Goal: Task Accomplishment & Management: Manage account settings

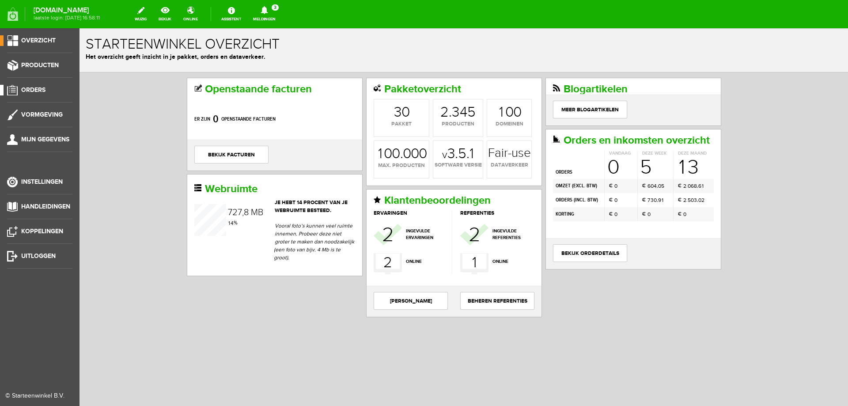
click at [30, 87] on span "Orders" at bounding box center [33, 90] width 24 height 8
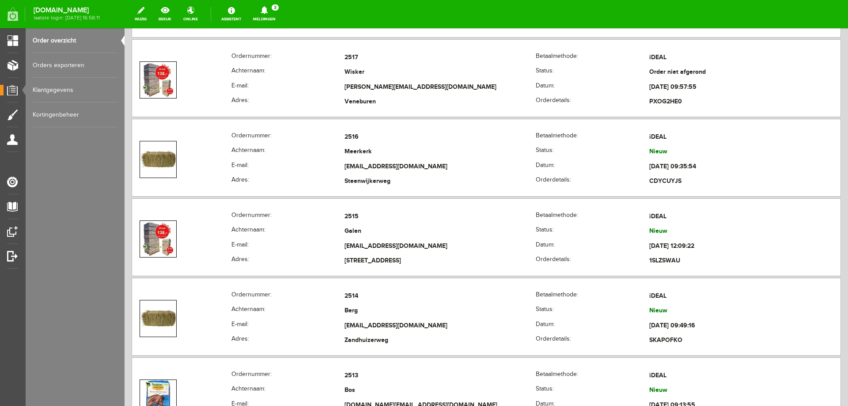
scroll to position [1281, 0]
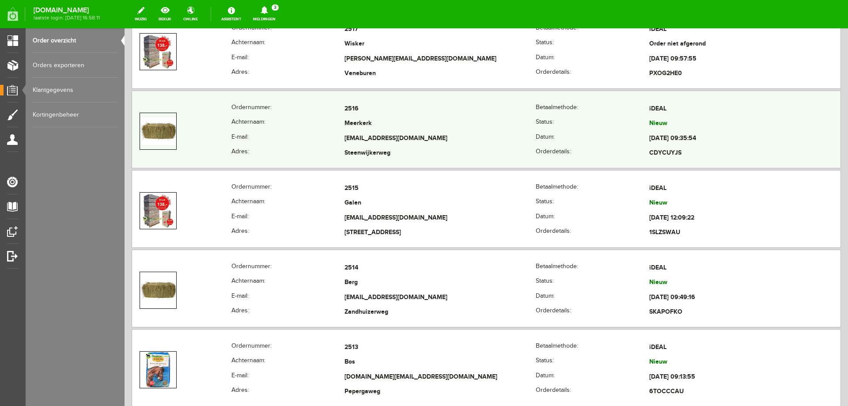
click at [298, 135] on th "E-mail:" at bounding box center [288, 138] width 114 height 15
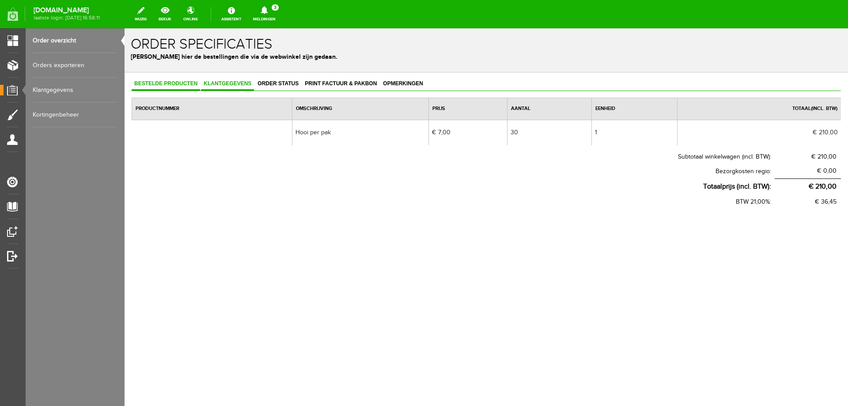
click at [240, 87] on span "Klantgegevens" at bounding box center [227, 83] width 53 height 6
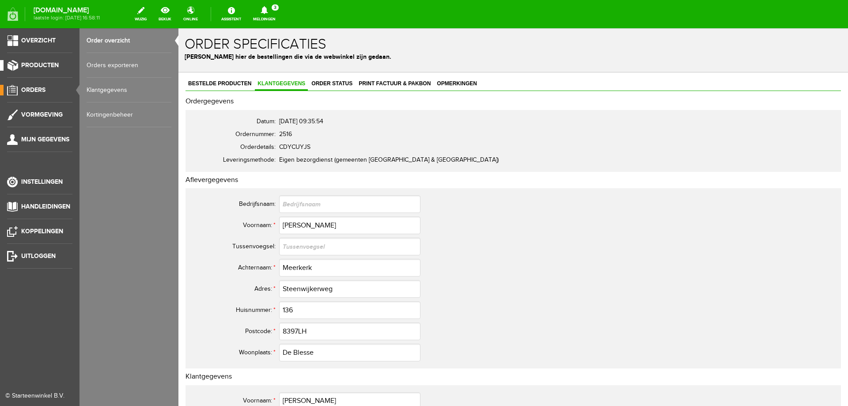
click at [35, 67] on span "Producten" at bounding box center [40, 65] width 38 height 8
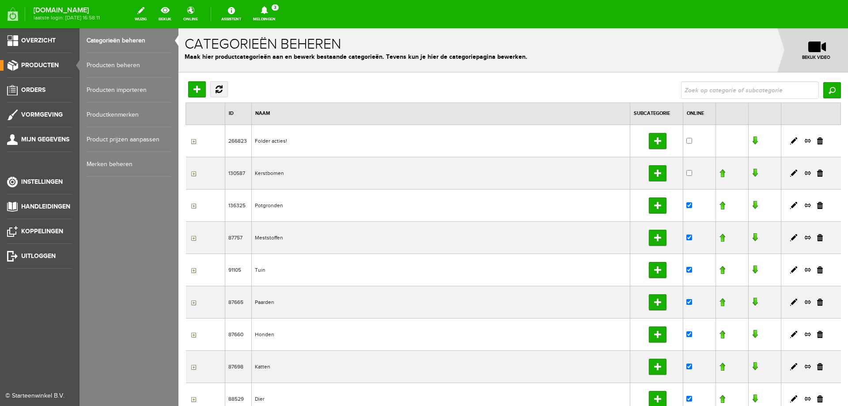
click at [97, 63] on link "Producten beheren" at bounding box center [129, 65] width 85 height 25
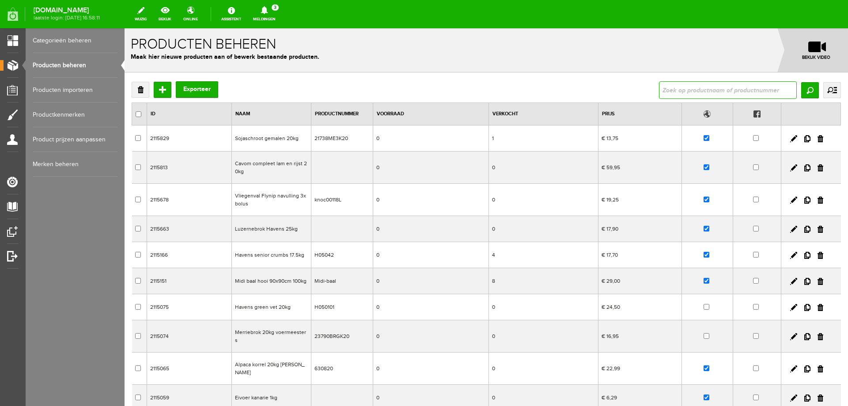
click at [659, 87] on input "text" at bounding box center [728, 90] width 138 height 18
type input "UIEN"
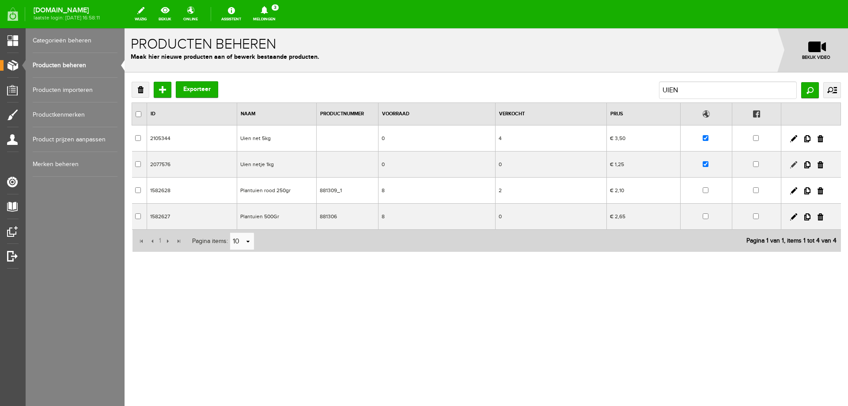
click at [795, 164] on link at bounding box center [793, 164] width 7 height 7
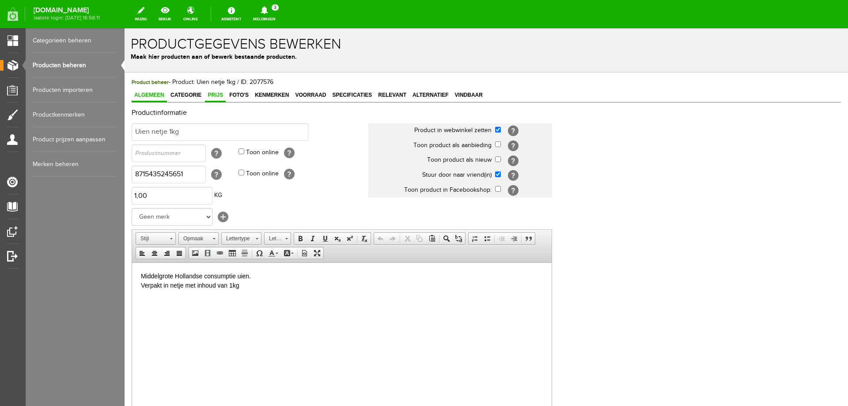
click at [213, 96] on span "Prijs" at bounding box center [215, 95] width 21 height 6
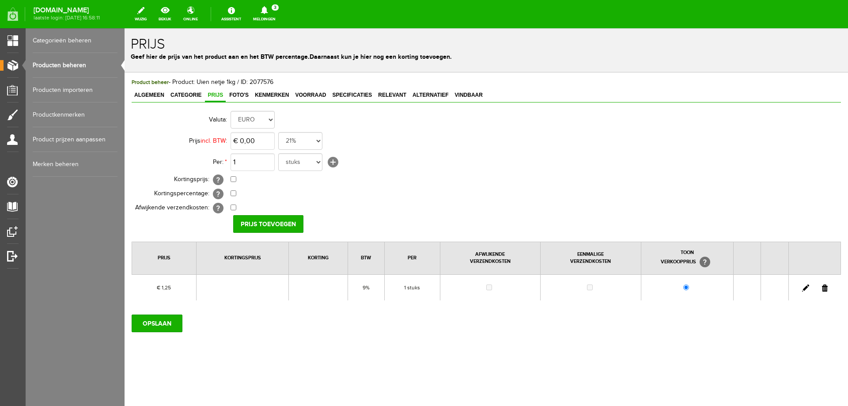
click at [803, 287] on link at bounding box center [805, 287] width 7 height 7
click at [264, 143] on input "1,25" at bounding box center [253, 141] width 44 height 18
type input "€ 1,50"
click at [261, 221] on input "[PERSON_NAME]" at bounding box center [265, 224] width 64 height 18
click at [144, 323] on input "OPSLAAN" at bounding box center [157, 323] width 51 height 18
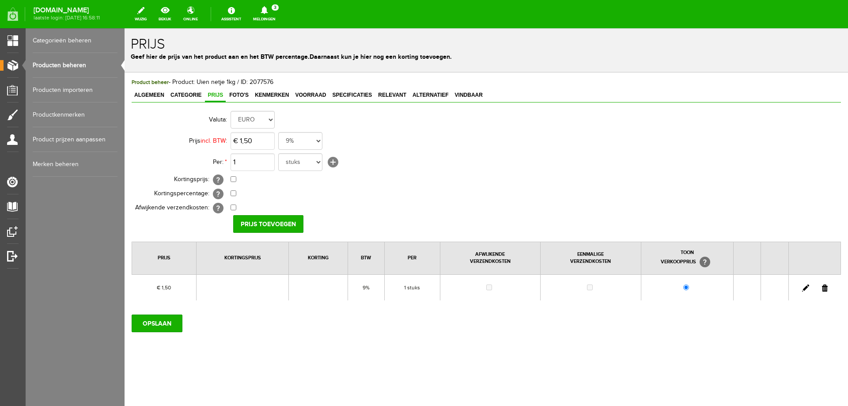
click at [73, 66] on link "Producten beheren" at bounding box center [75, 65] width 85 height 25
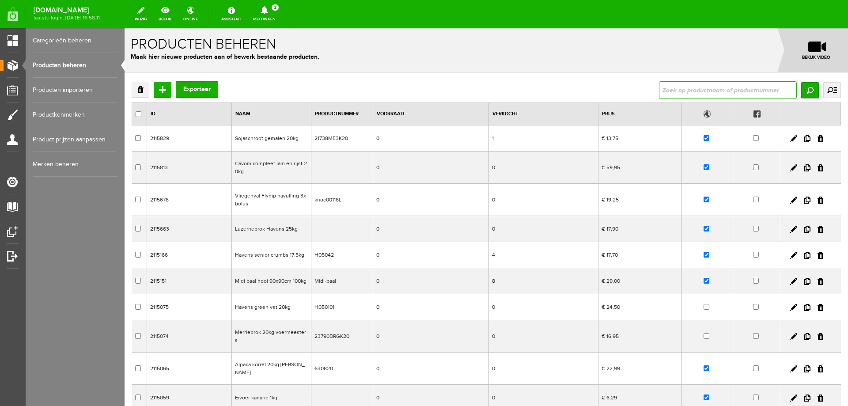
click at [665, 85] on input "text" at bounding box center [728, 90] width 138 height 18
type input "UIEN"
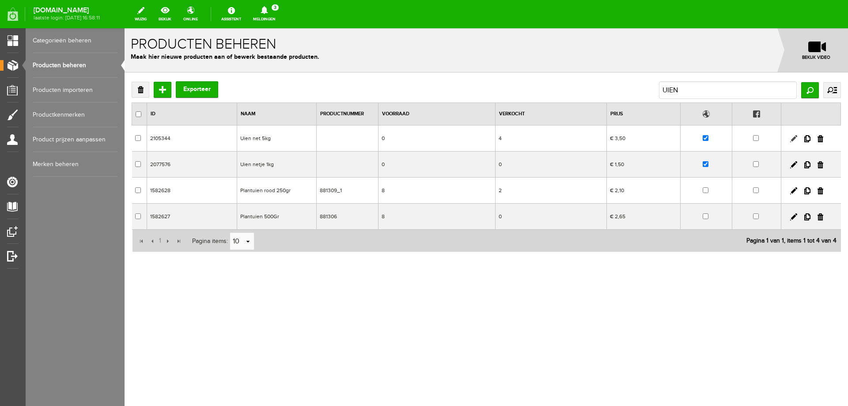
click at [793, 139] on link at bounding box center [793, 138] width 7 height 7
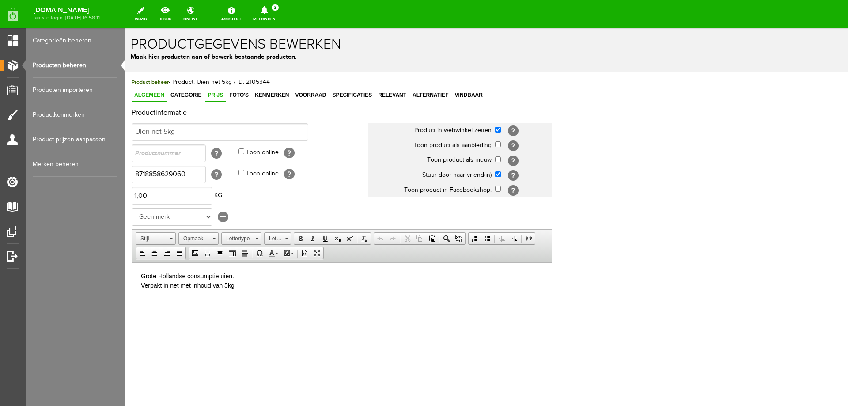
click at [216, 97] on span "Prijs" at bounding box center [215, 95] width 21 height 6
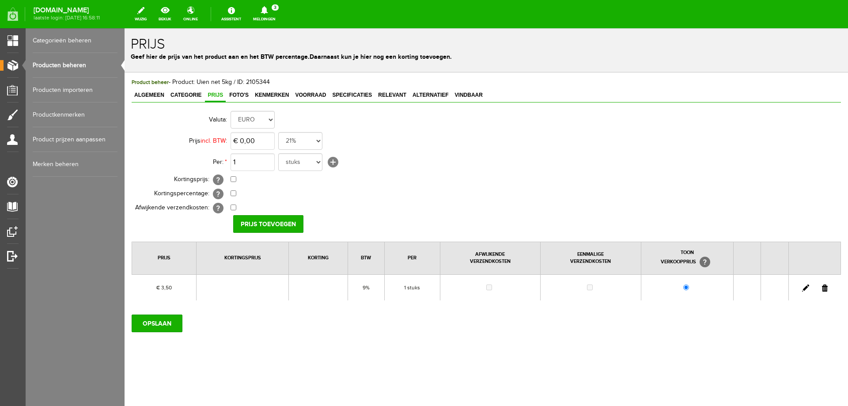
click at [803, 288] on link at bounding box center [805, 287] width 7 height 7
click at [255, 142] on input "3,5" at bounding box center [253, 141] width 44 height 18
type input "€ 3,99"
click at [265, 223] on input "[PERSON_NAME]" at bounding box center [265, 224] width 64 height 18
click at [162, 319] on input "OPSLAAN" at bounding box center [157, 323] width 51 height 18
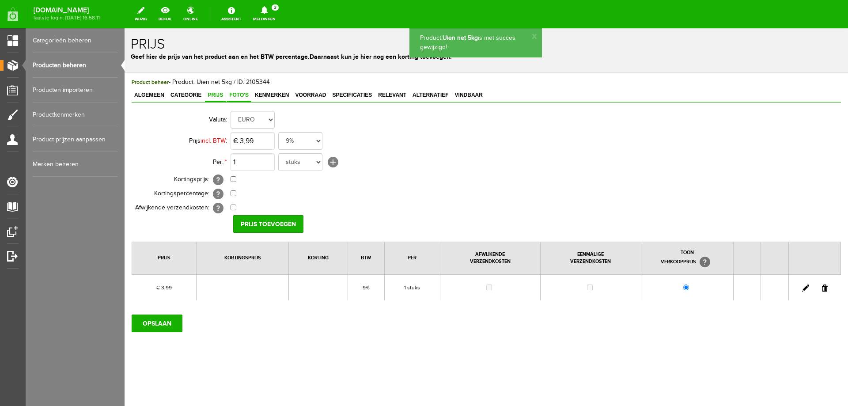
click at [240, 95] on span "Foto's" at bounding box center [239, 95] width 25 height 6
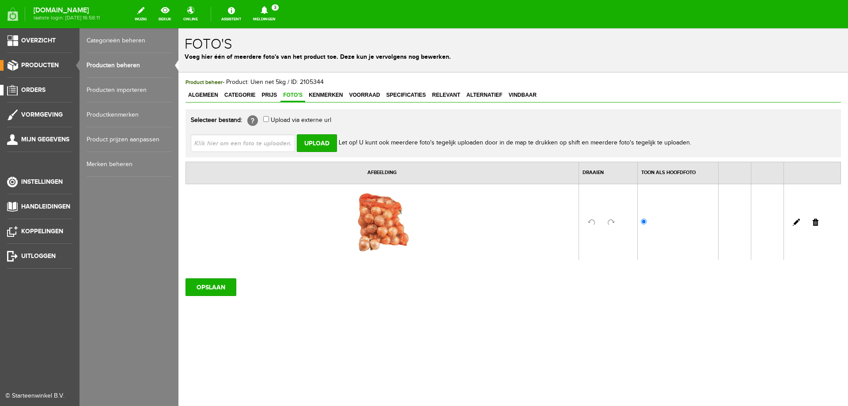
click at [34, 87] on span "Orders" at bounding box center [33, 90] width 24 height 8
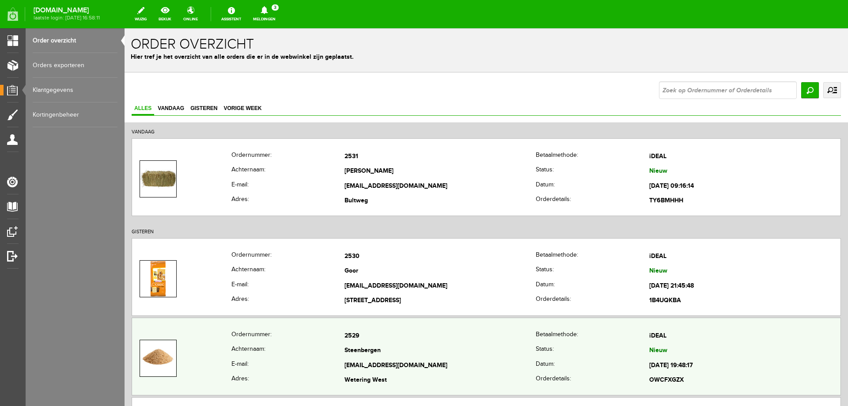
click at [280, 163] on th "Ordernummer:" at bounding box center [288, 156] width 114 height 15
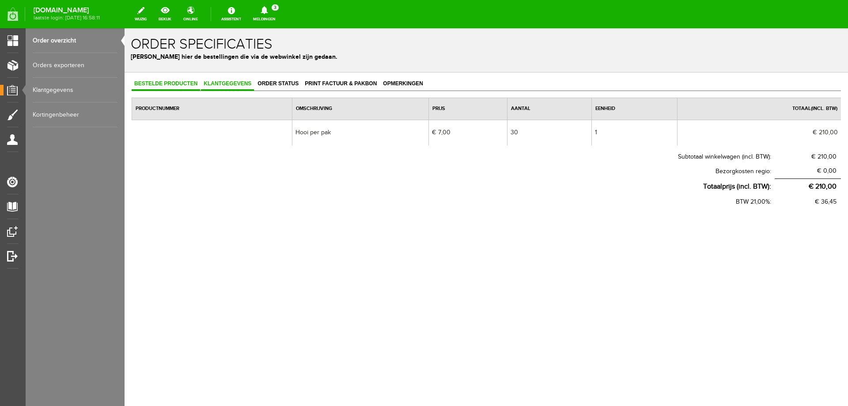
click at [224, 84] on span "Klantgegevens" at bounding box center [227, 83] width 53 height 6
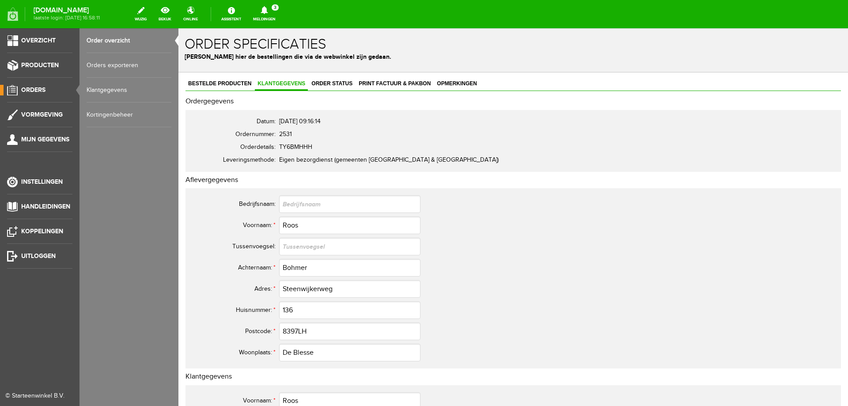
click at [57, 88] on link "Orders" at bounding box center [36, 90] width 72 height 11
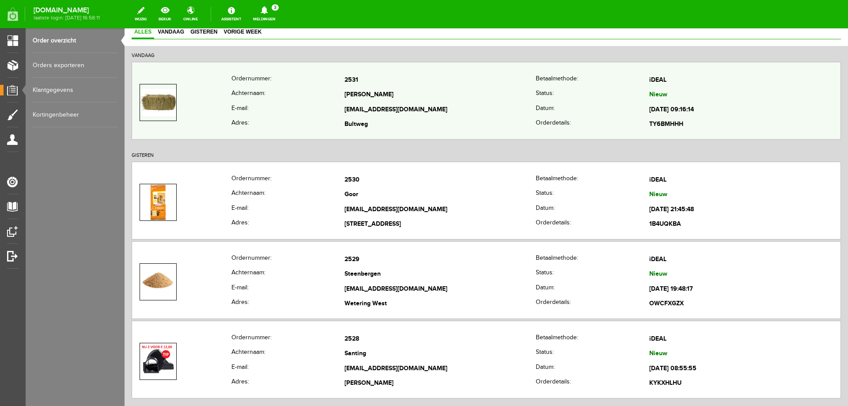
scroll to position [88, 0]
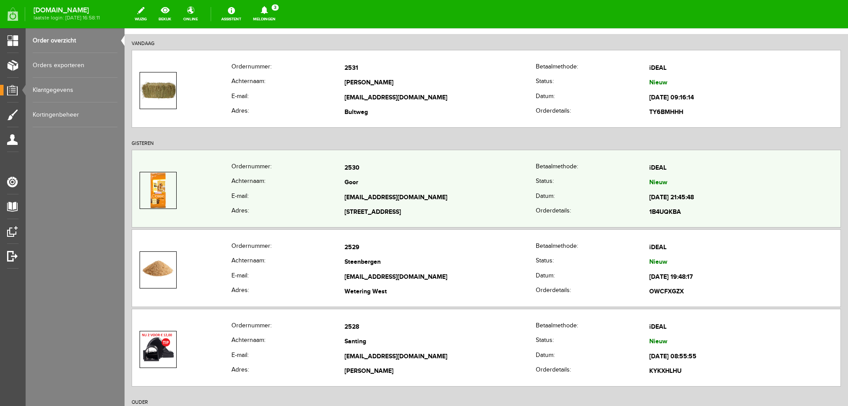
click at [435, 187] on td "Goor" at bounding box center [439, 183] width 191 height 15
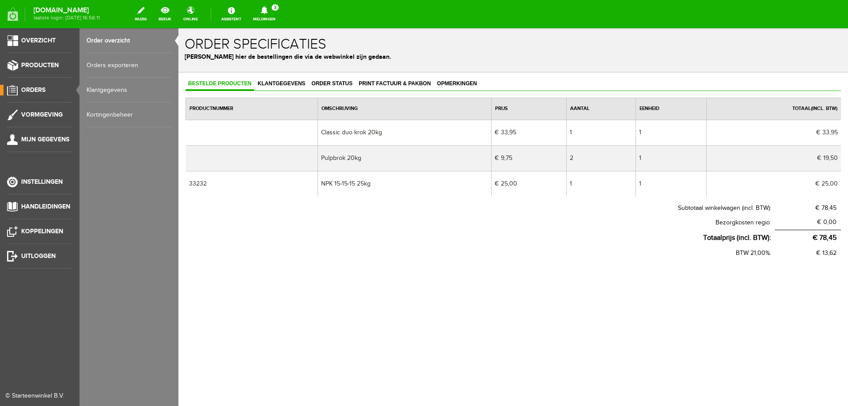
click at [54, 93] on link "Orders" at bounding box center [36, 90] width 72 height 11
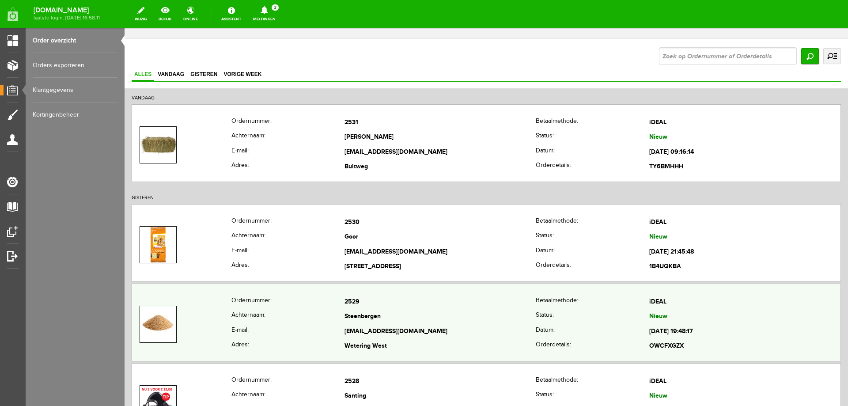
scroll to position [88, 0]
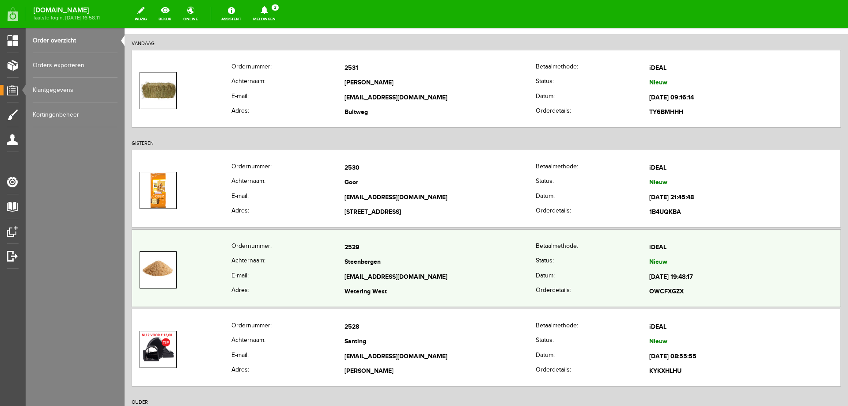
click at [318, 253] on th "Ordernummer:" at bounding box center [288, 247] width 114 height 15
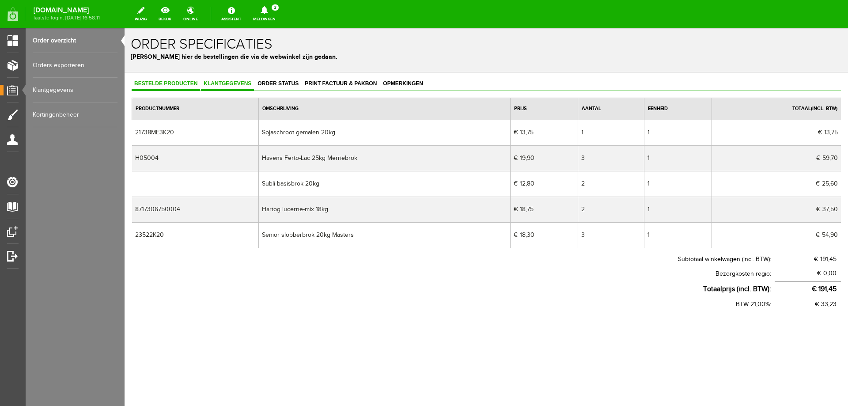
click at [223, 84] on span "Klantgegevens" at bounding box center [227, 83] width 53 height 6
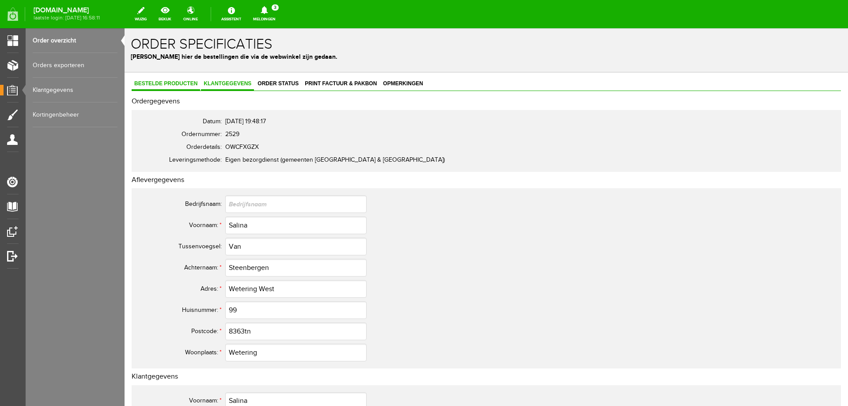
click at [181, 84] on span "Bestelde producten" at bounding box center [166, 83] width 68 height 6
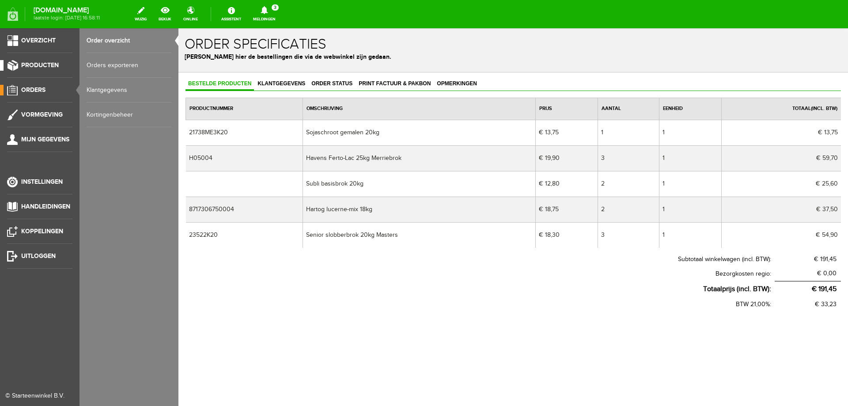
drag, startPoint x: 37, startPoint y: 67, endPoint x: 42, endPoint y: 67, distance: 4.9
click at [37, 67] on span "Producten" at bounding box center [40, 65] width 38 height 8
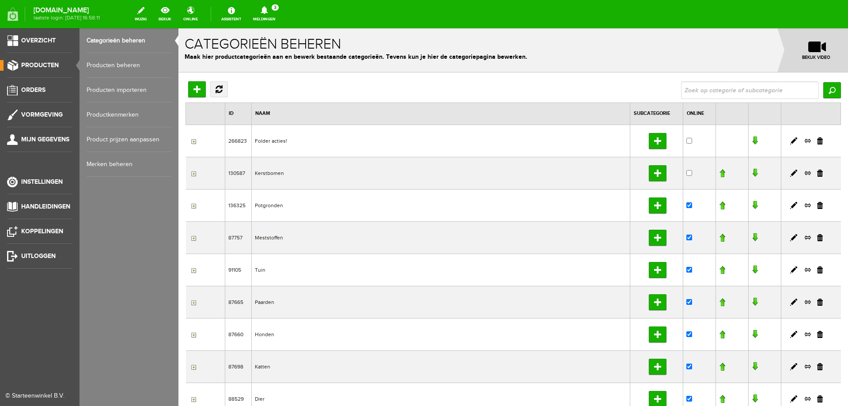
click at [99, 65] on link "Producten beheren" at bounding box center [129, 65] width 85 height 25
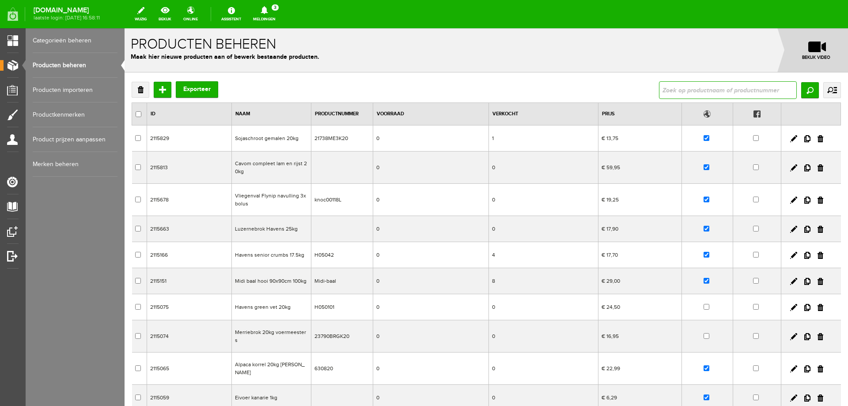
click at [667, 97] on input "text" at bounding box center [728, 90] width 138 height 18
type input "PINDAKAAS"
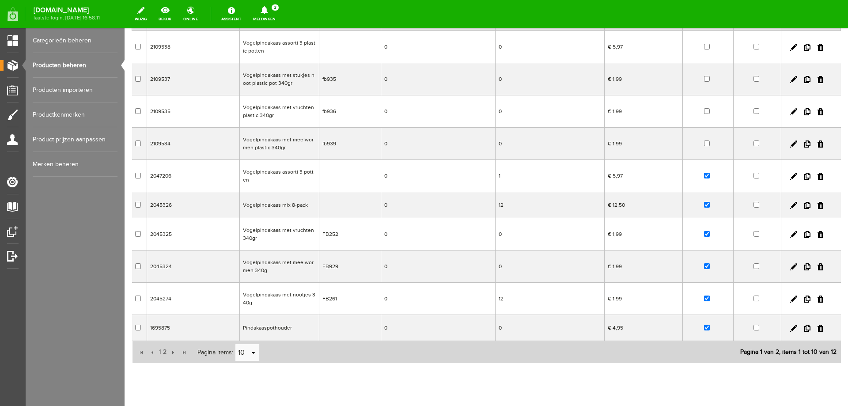
scroll to position [118, 0]
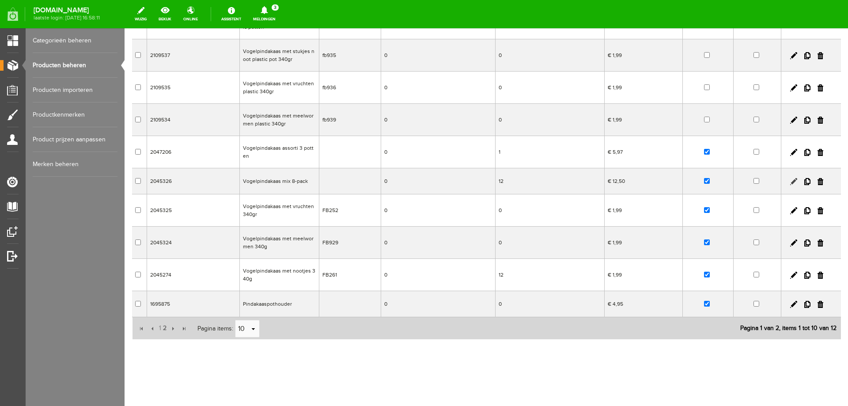
click at [790, 182] on link at bounding box center [793, 181] width 7 height 7
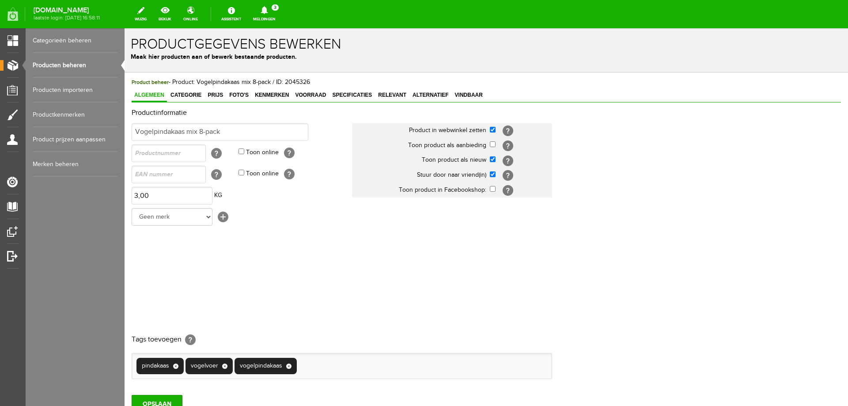
scroll to position [0, 0]
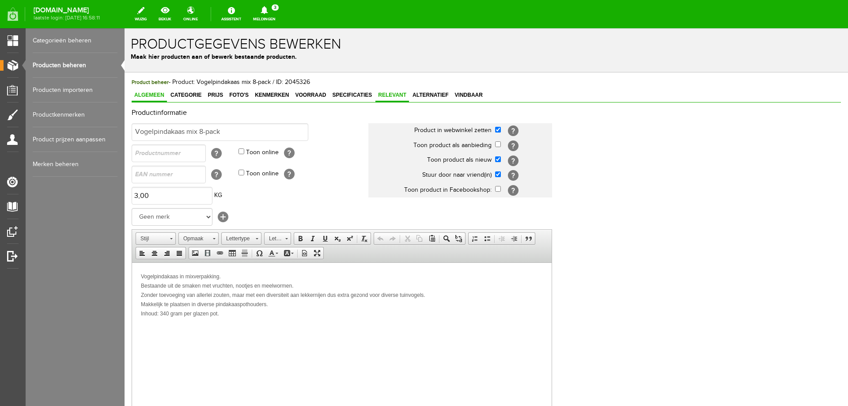
click at [389, 97] on span "Relevant" at bounding box center [392, 95] width 34 height 6
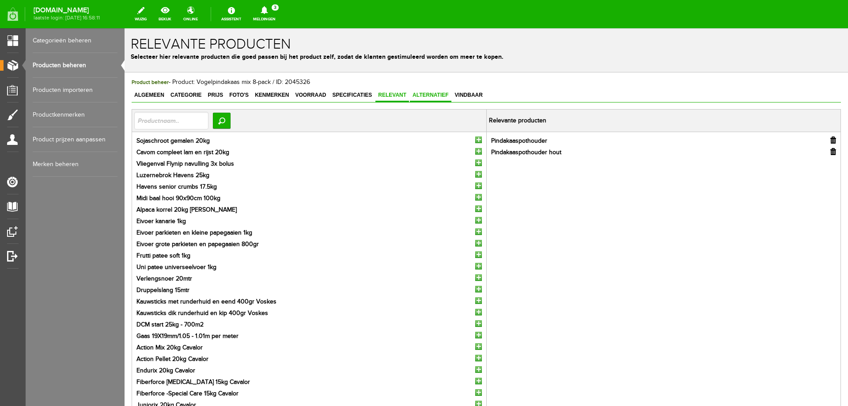
click at [427, 94] on span "Alternatief" at bounding box center [431, 95] width 42 height 6
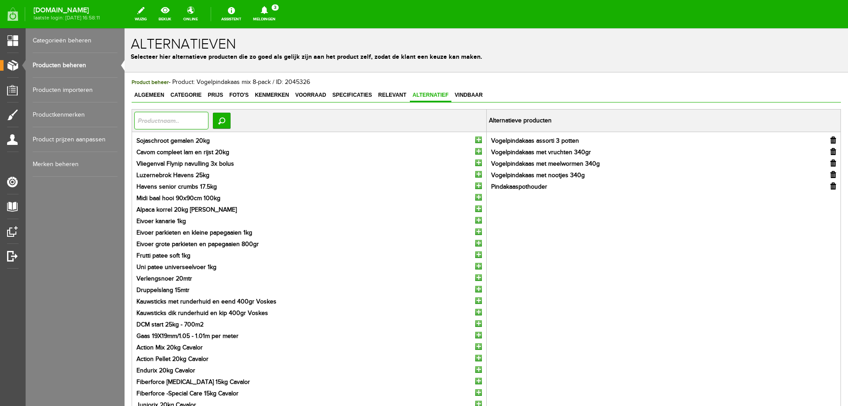
click at [179, 122] on input "text" at bounding box center [171, 121] width 74 height 18
type input "PINDAKAAS"
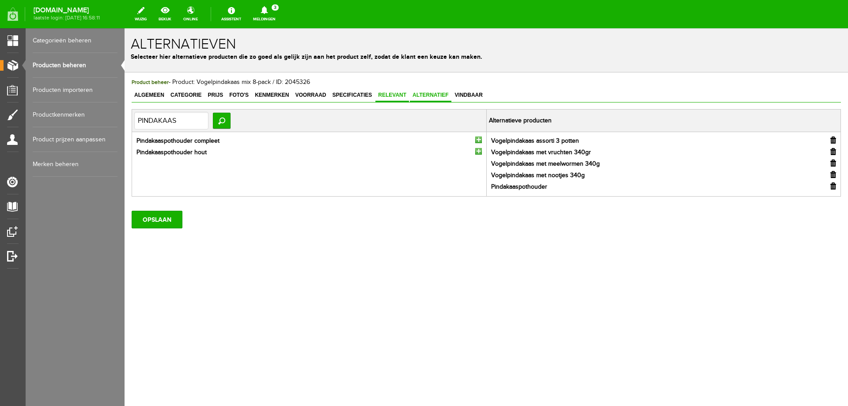
click at [389, 95] on span "Relevant" at bounding box center [392, 95] width 34 height 6
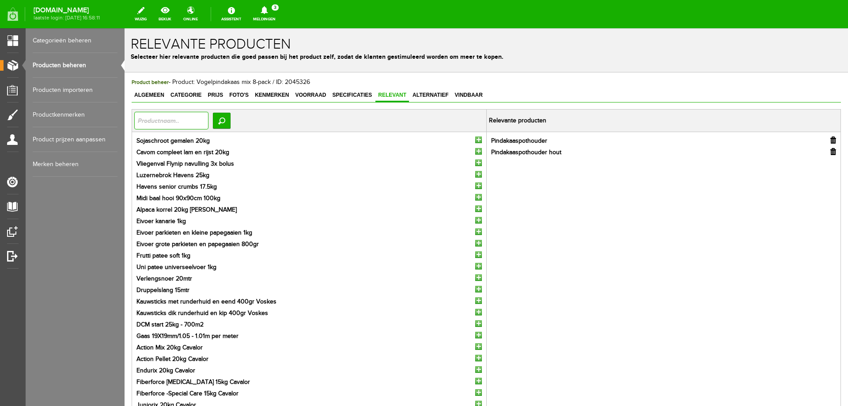
click at [193, 115] on input "text" at bounding box center [171, 121] width 74 height 18
type input "PINDAKAAS"
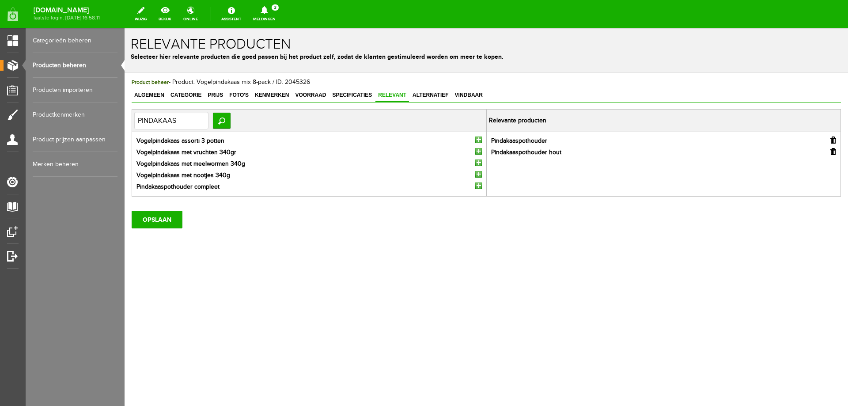
click at [480, 140] on input "button" at bounding box center [478, 139] width 7 height 7
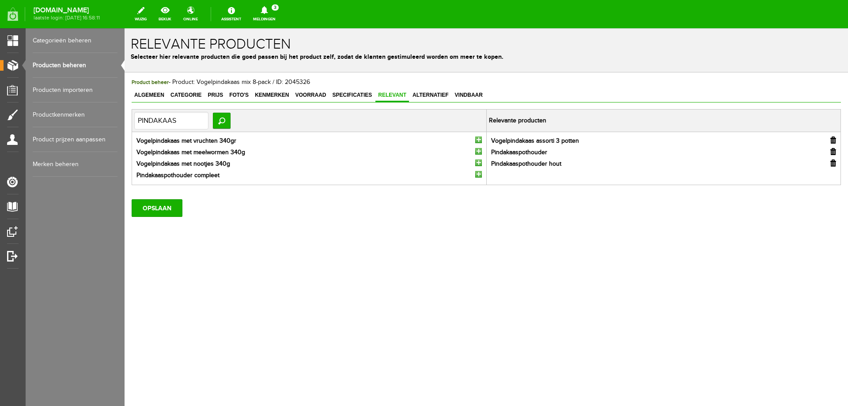
click at [480, 151] on input "button" at bounding box center [478, 151] width 7 height 7
click at [477, 159] on input "button" at bounding box center [478, 162] width 7 height 7
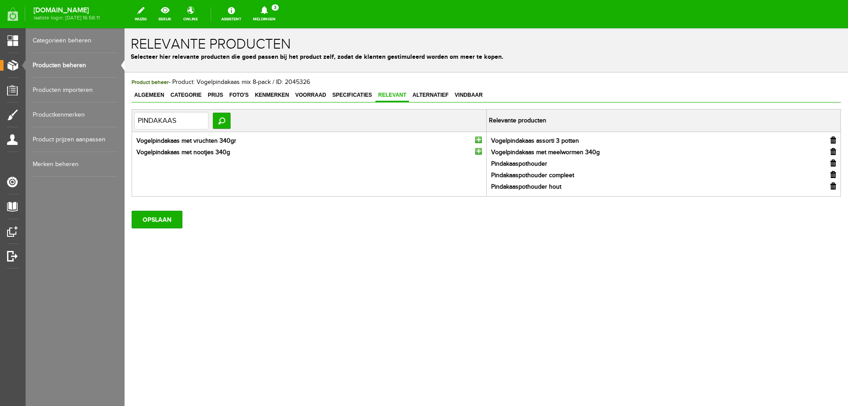
click at [478, 151] on input "button" at bounding box center [478, 151] width 7 height 7
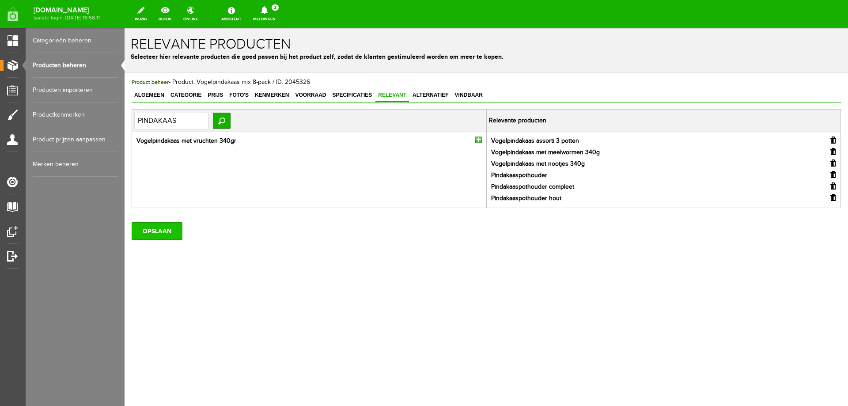
click at [157, 225] on input "OPSLAAN" at bounding box center [157, 231] width 51 height 18
